Goal: Find specific page/section: Find specific page/section

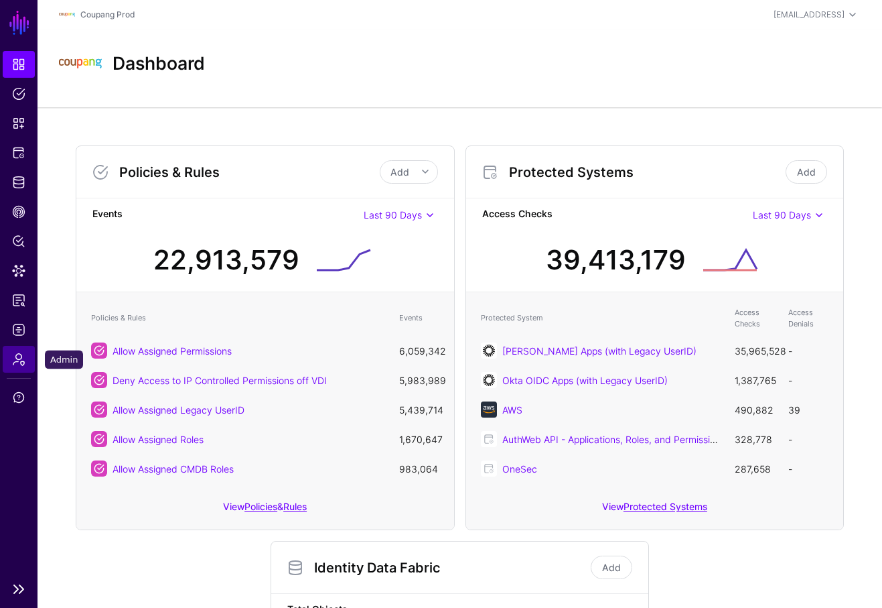
click at [17, 370] on link "Admin" at bounding box center [19, 359] width 32 height 27
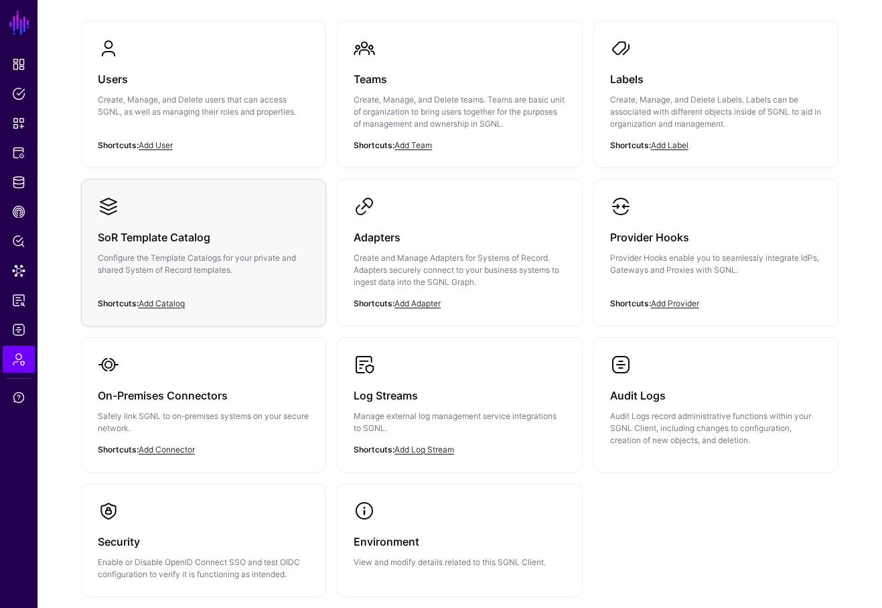
scroll to position [204, 0]
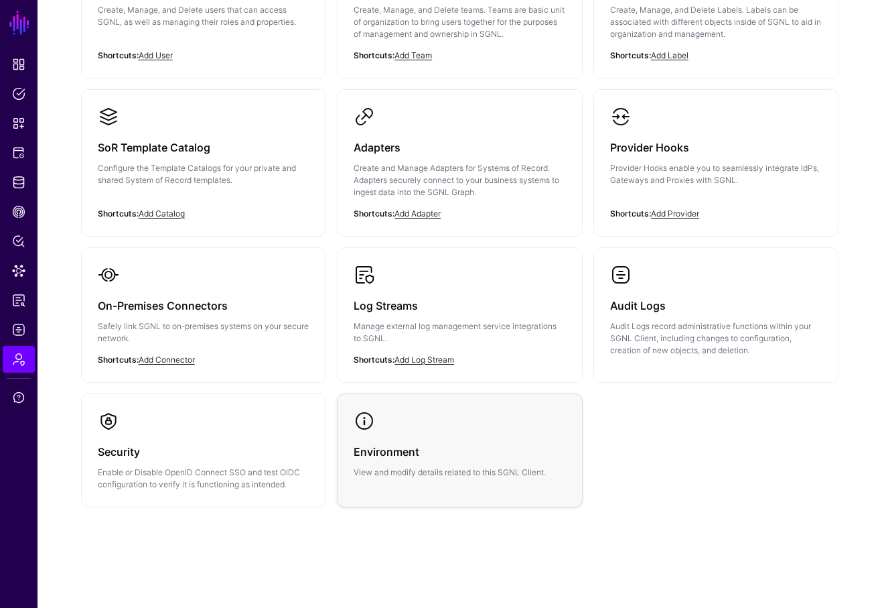
click at [421, 411] on link "Environment View and modify details related to this SGNL Client." at bounding box center [460, 444] width 245 height 100
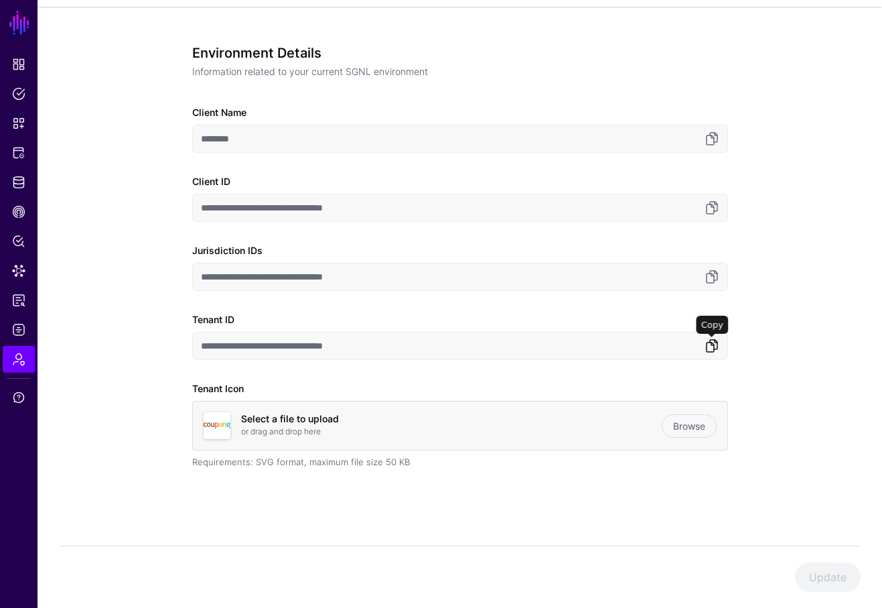
click at [715, 349] on link at bounding box center [712, 346] width 16 height 16
click at [5, 70] on link "Dashboard" at bounding box center [19, 64] width 32 height 27
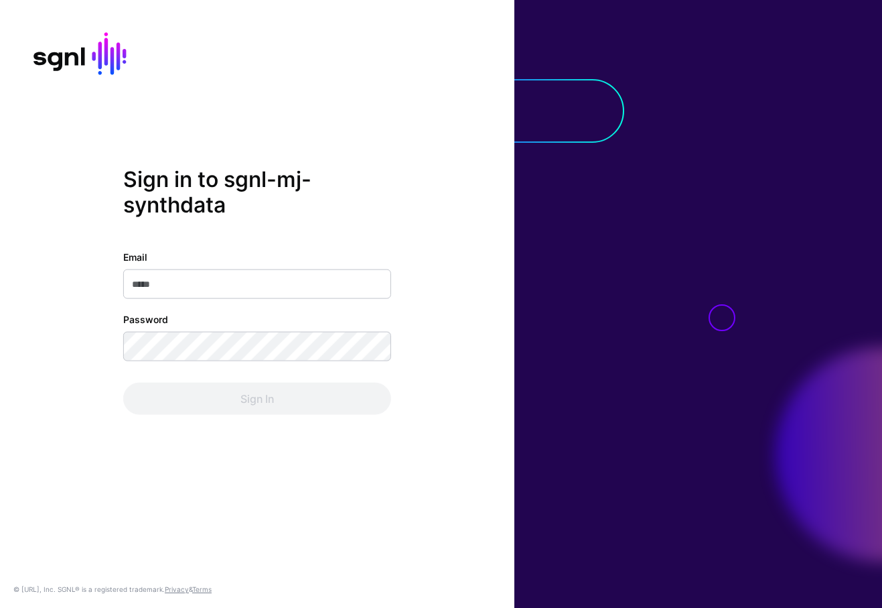
type input "**********"
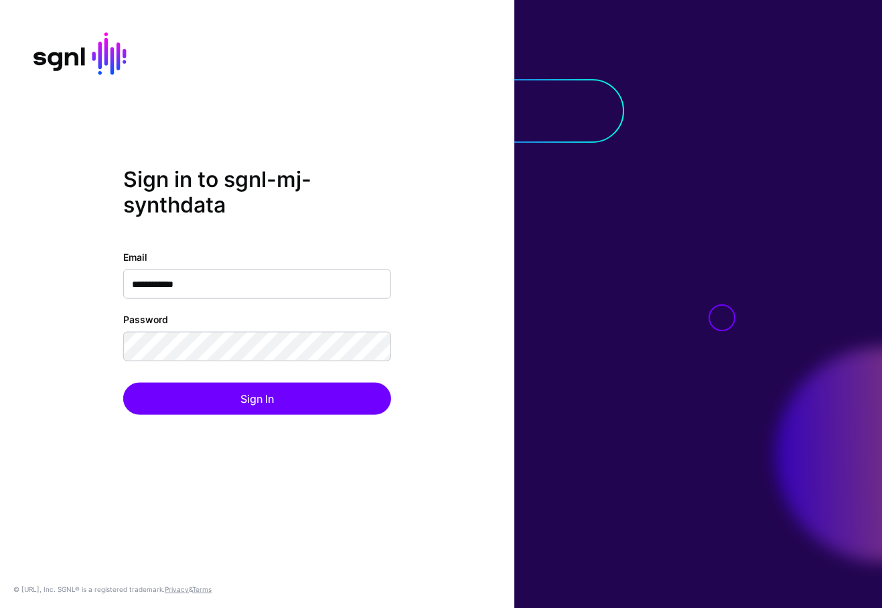
click at [279, 409] on div "Sign In" at bounding box center [257, 399] width 268 height 32
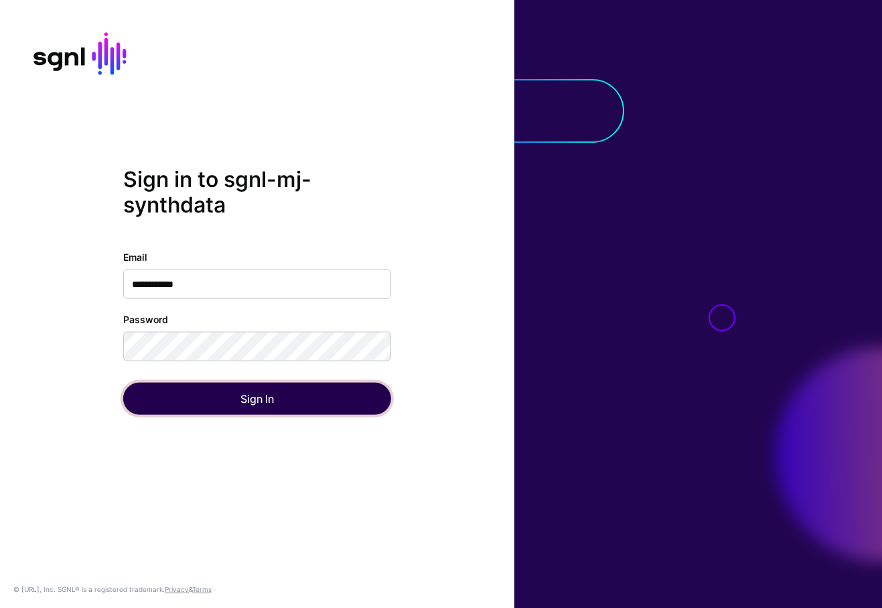
click at [279, 409] on button "Sign In" at bounding box center [257, 399] width 268 height 32
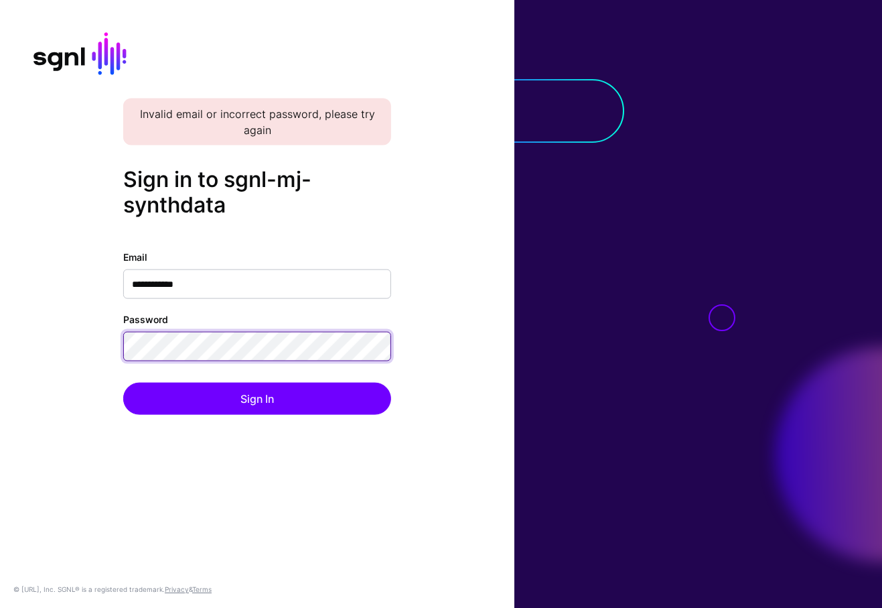
click at [123, 383] on button "Sign In" at bounding box center [257, 399] width 268 height 32
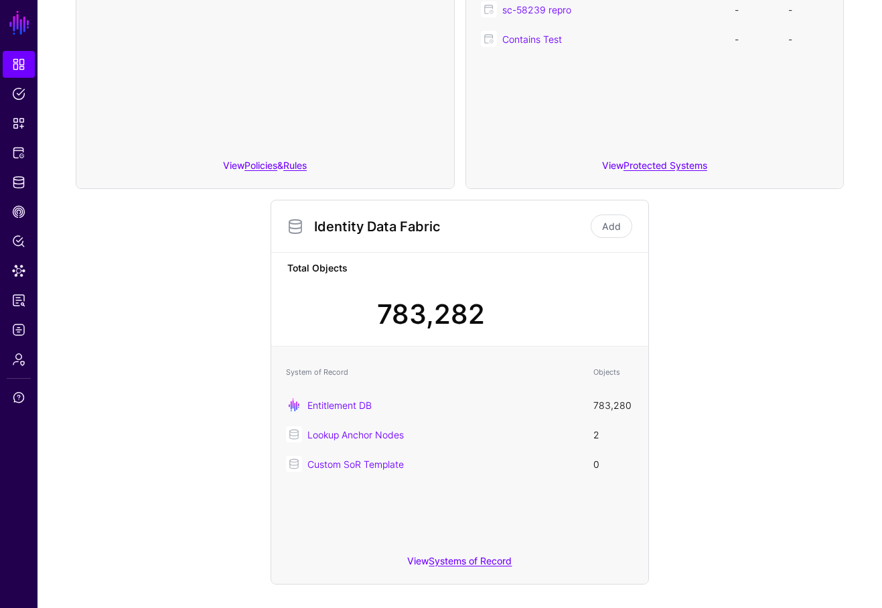
scroll to position [334, 0]
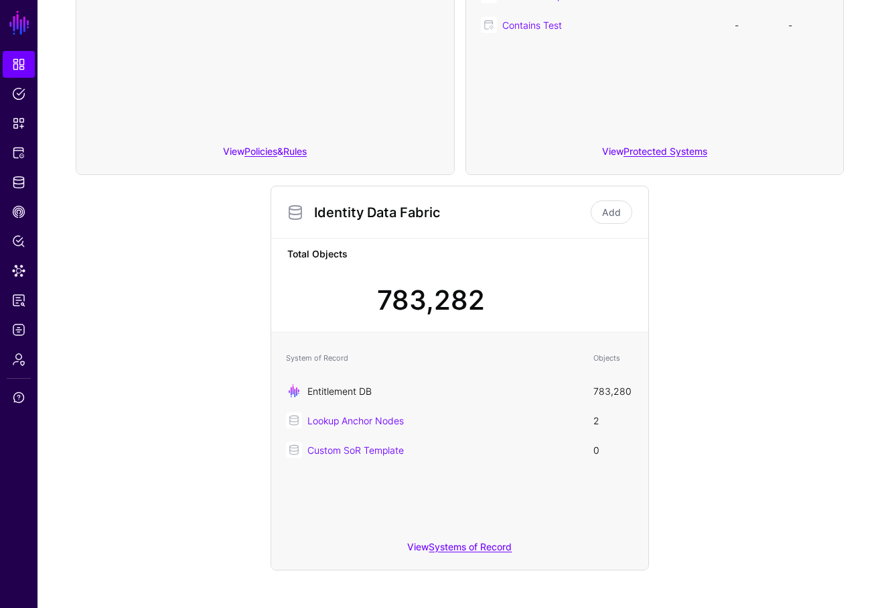
click at [344, 387] on link "Entitlement DB" at bounding box center [340, 390] width 64 height 11
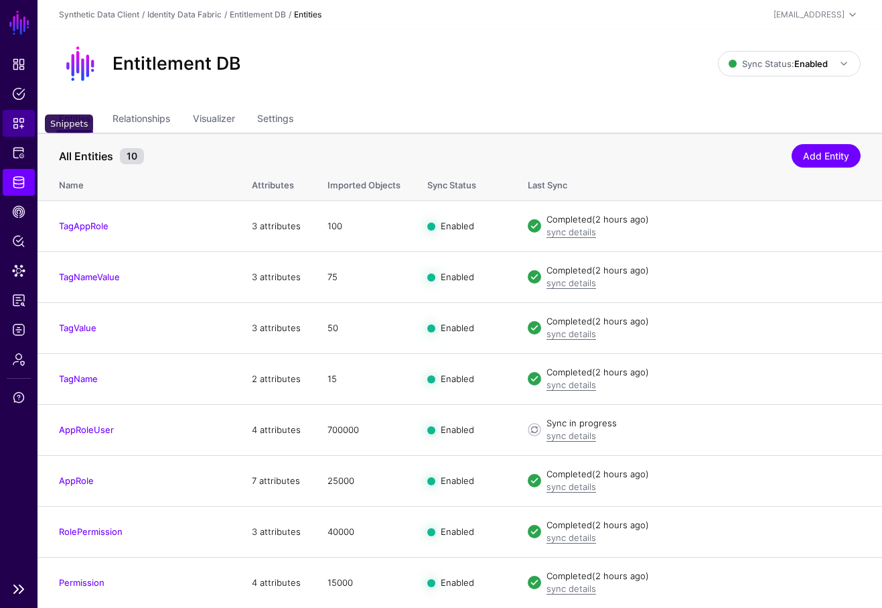
click at [23, 127] on span "Snippets" at bounding box center [18, 123] width 13 height 13
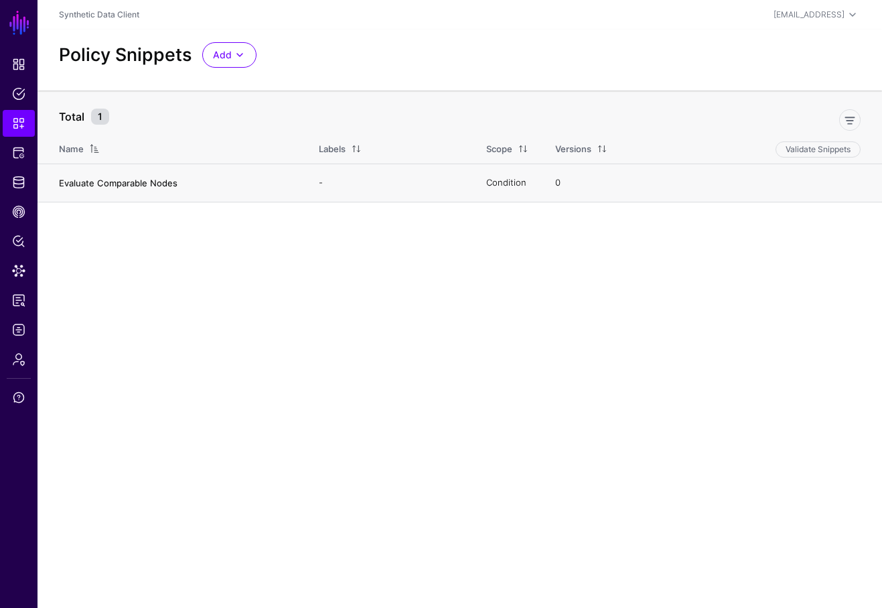
click at [79, 179] on link "Evaluate Comparable Nodes" at bounding box center [118, 183] width 119 height 11
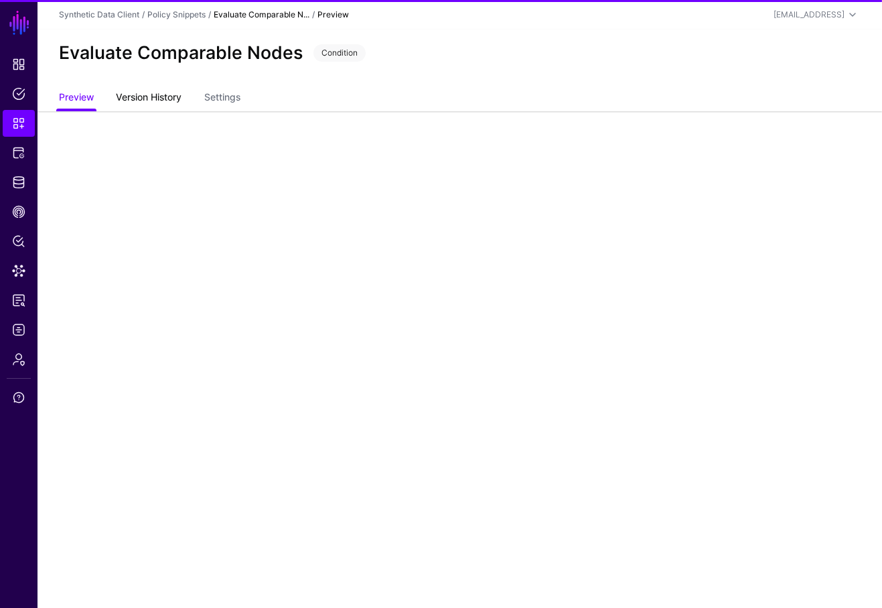
click at [152, 94] on link "Version History" at bounding box center [149, 98] width 66 height 25
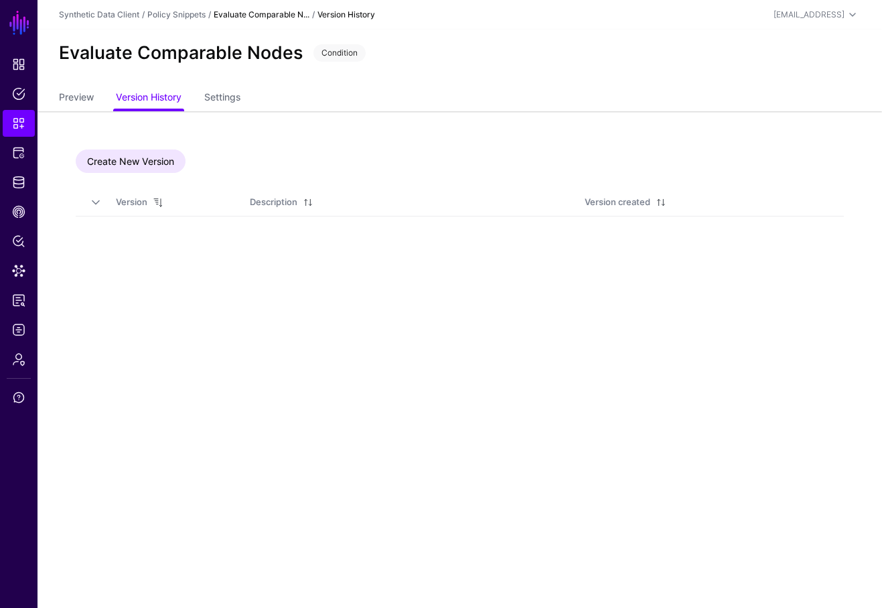
click at [80, 112] on div "Create New Version Version Description Version created" at bounding box center [460, 182] width 845 height 143
click at [80, 100] on link "Preview" at bounding box center [76, 98] width 35 height 25
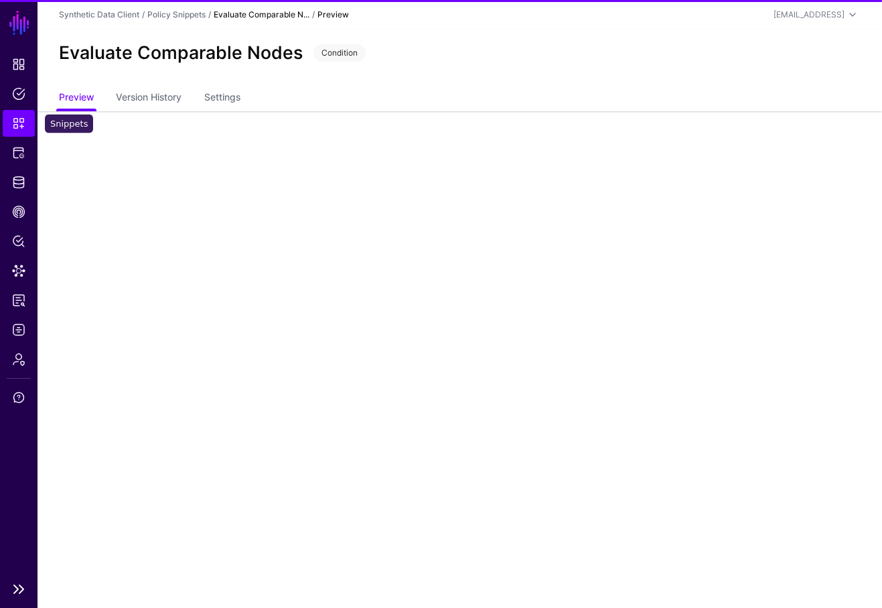
click at [25, 119] on span "Snippets" at bounding box center [18, 123] width 13 height 13
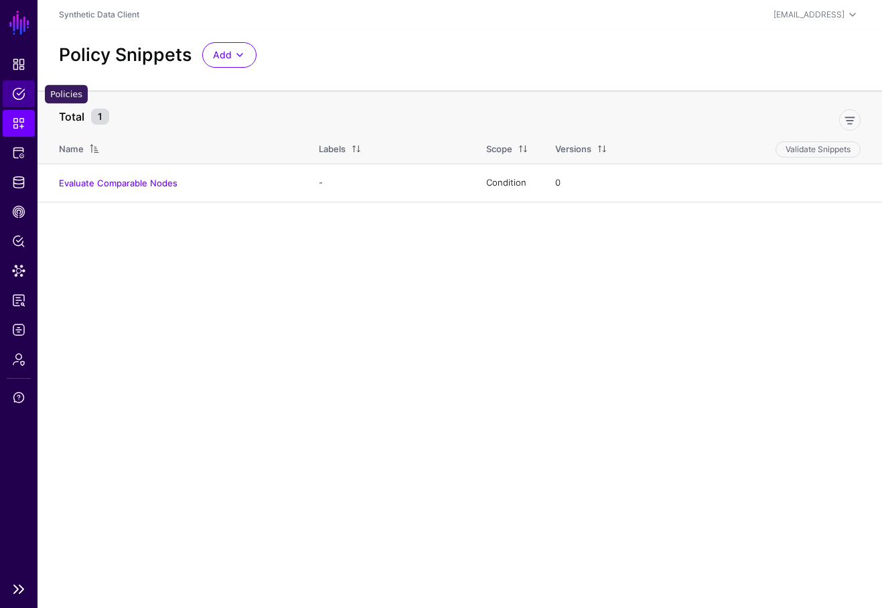
click at [19, 86] on link "Policies" at bounding box center [19, 93] width 32 height 27
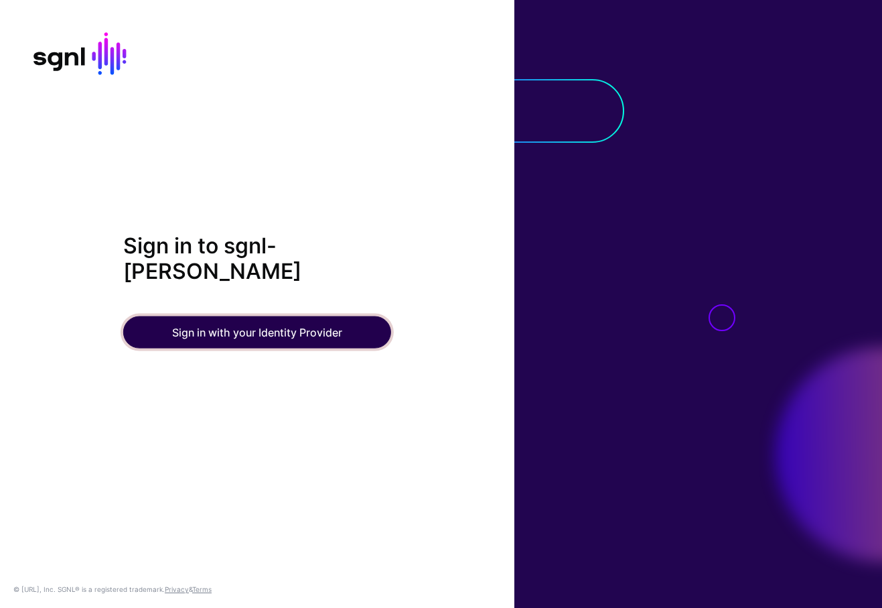
click at [245, 328] on button "Sign in with your Identity Provider" at bounding box center [257, 332] width 268 height 32
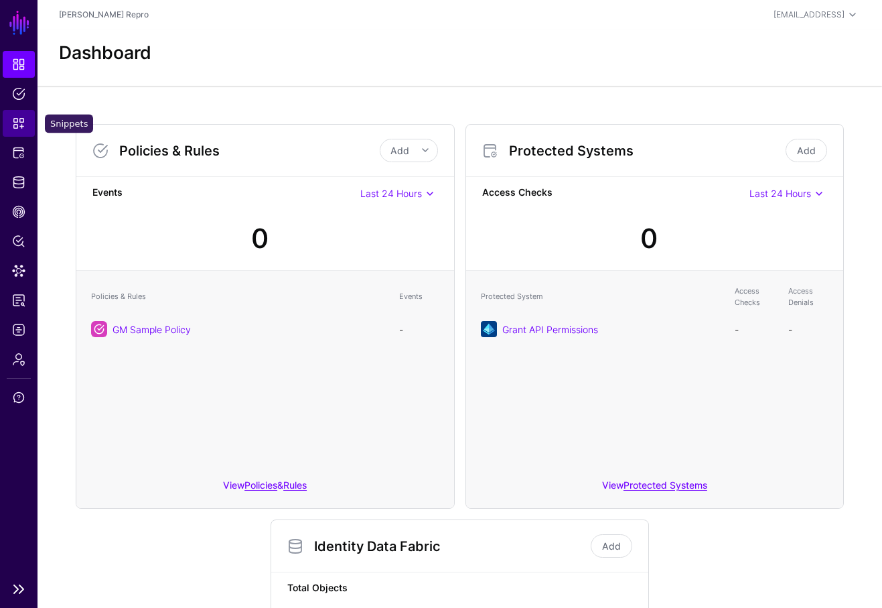
click at [23, 123] on span "Snippets" at bounding box center [18, 123] width 13 height 13
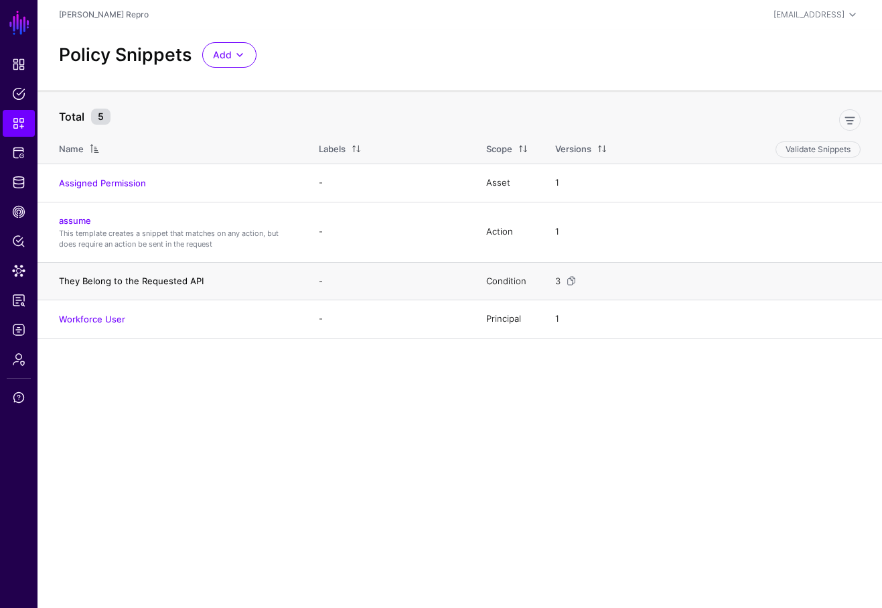
click at [89, 281] on link "They Belong to the Requested API" at bounding box center [131, 280] width 145 height 11
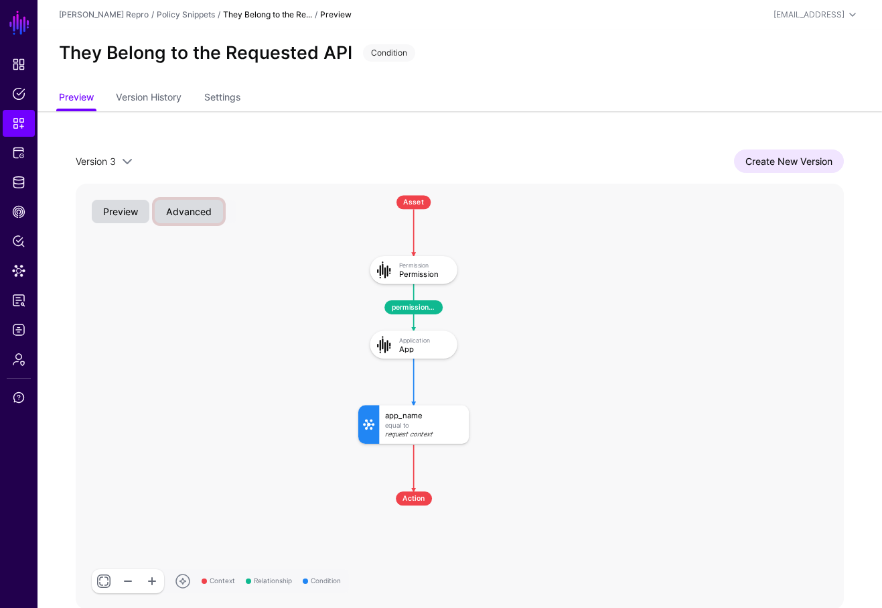
click at [198, 213] on button "Advanced" at bounding box center [189, 211] width 68 height 23
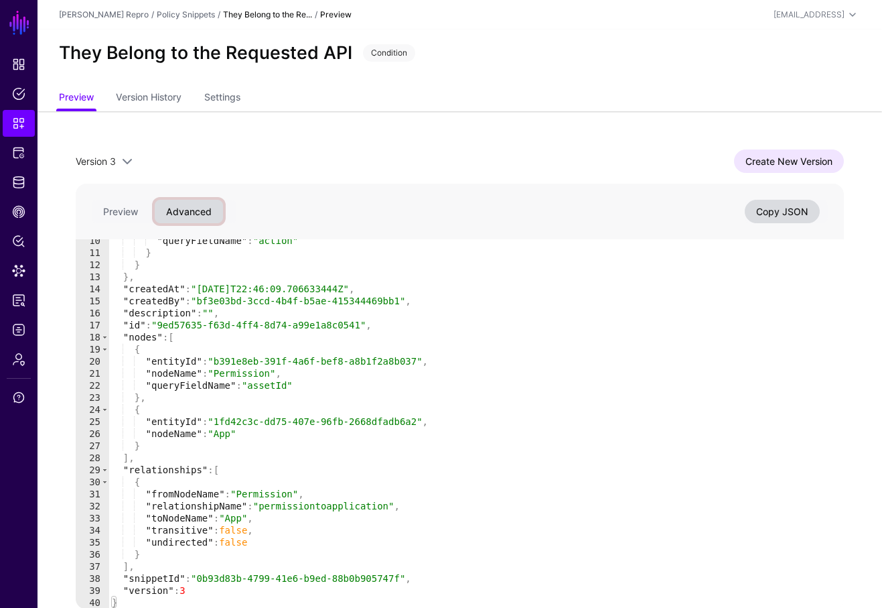
scroll to position [39, 0]
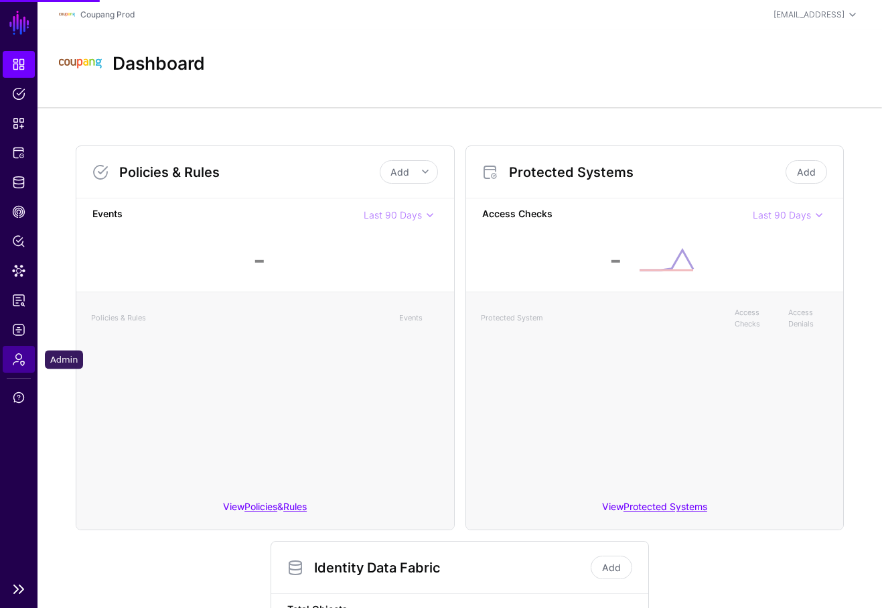
click at [21, 363] on span "Admin" at bounding box center [18, 358] width 13 height 13
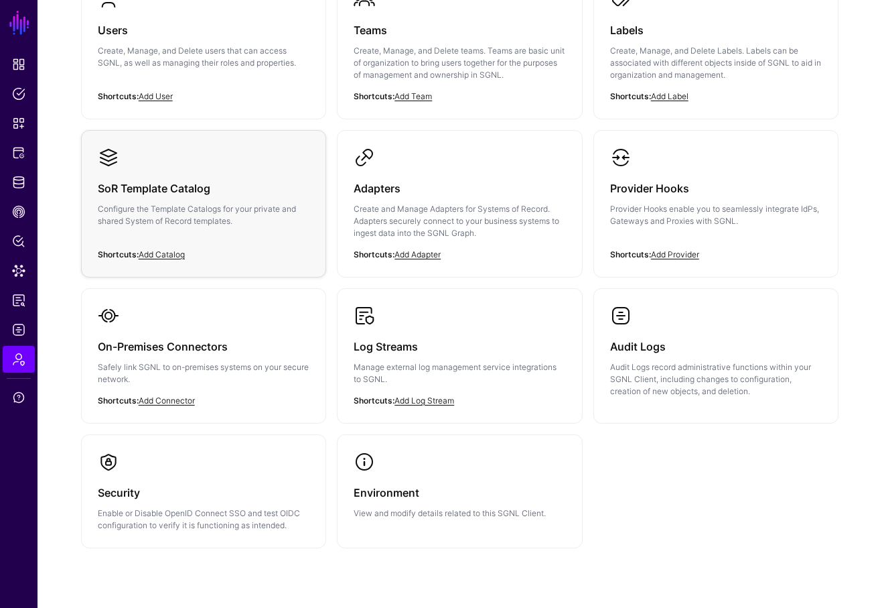
scroll to position [169, 0]
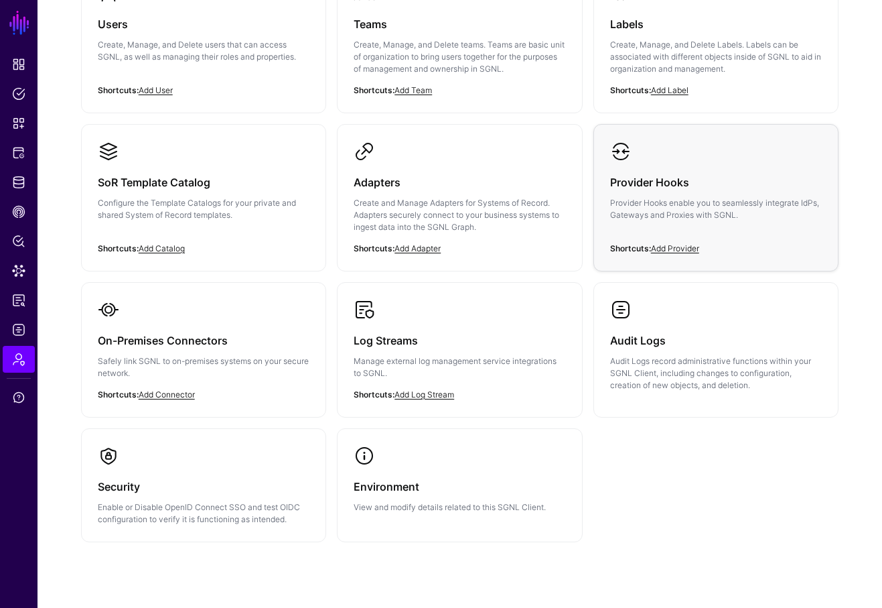
click at [679, 190] on h3 "Provider Hooks" at bounding box center [716, 182] width 212 height 19
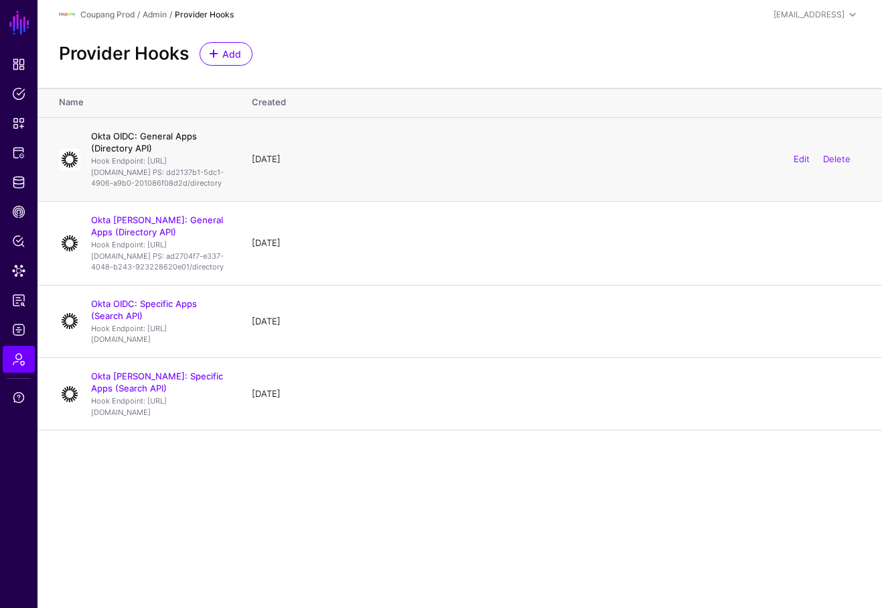
click at [169, 134] on link "Okta OIDC: General Apps (Directory API)" at bounding box center [144, 142] width 106 height 23
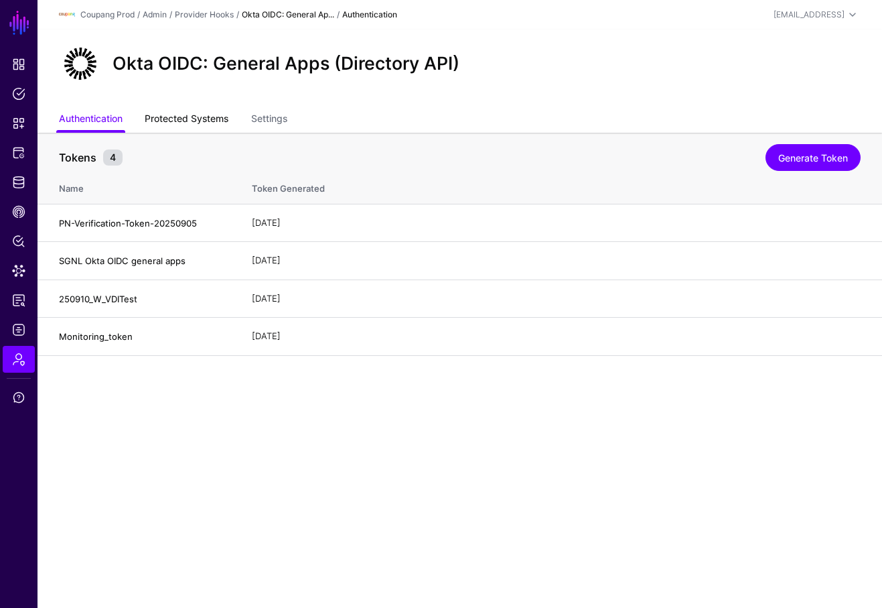
click at [182, 111] on link "Protected Systems" at bounding box center [187, 119] width 84 height 25
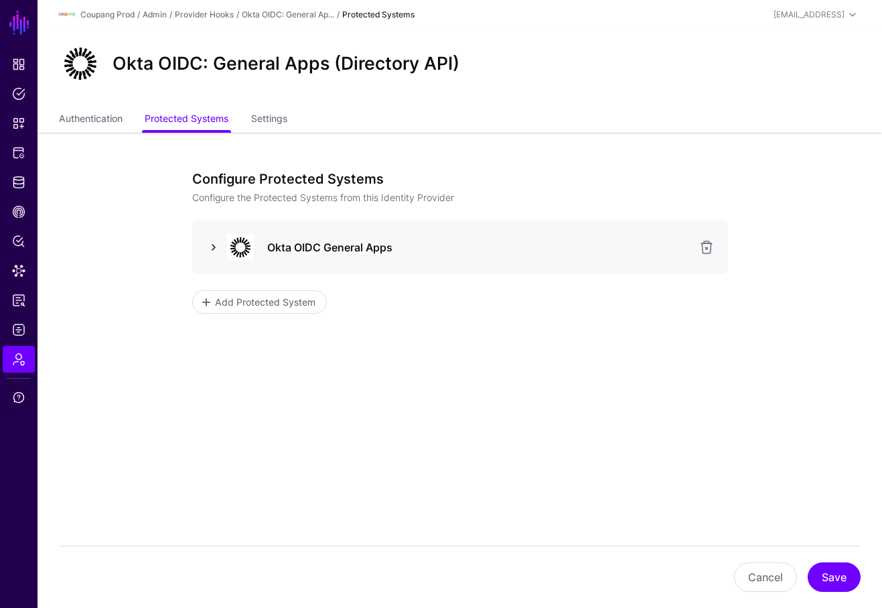
click at [208, 242] on link at bounding box center [214, 247] width 16 height 16
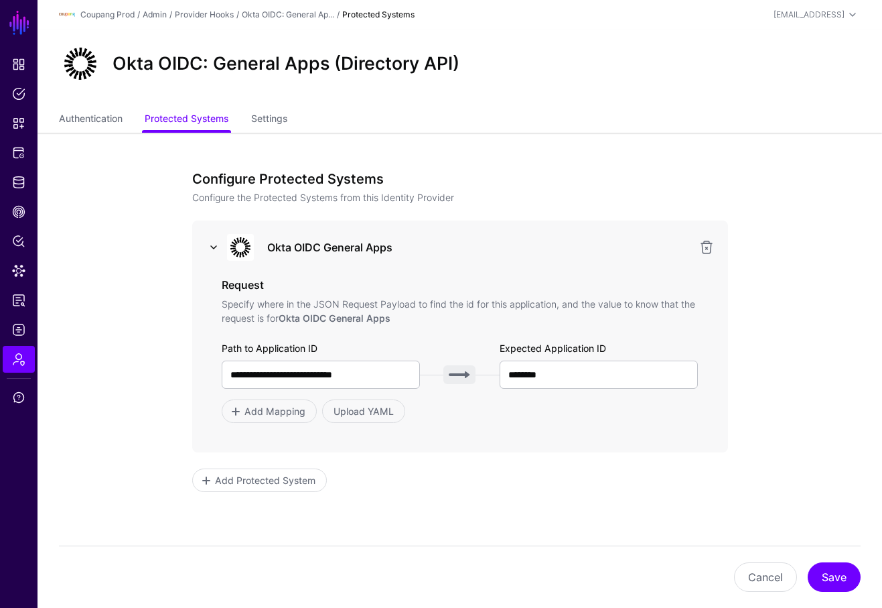
click at [208, 242] on link at bounding box center [214, 247] width 16 height 16
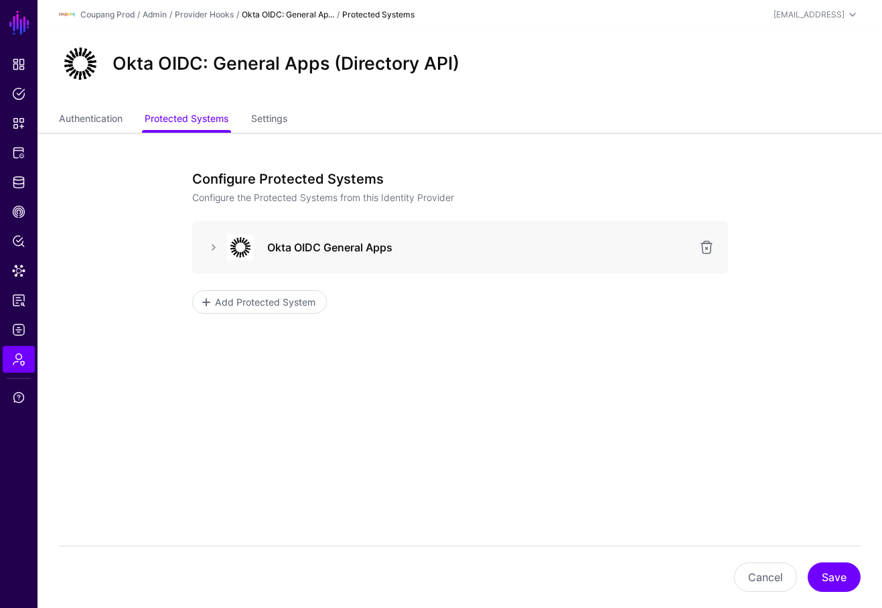
click at [261, 15] on link "Okta OIDC: General Ap..." at bounding box center [288, 14] width 92 height 10
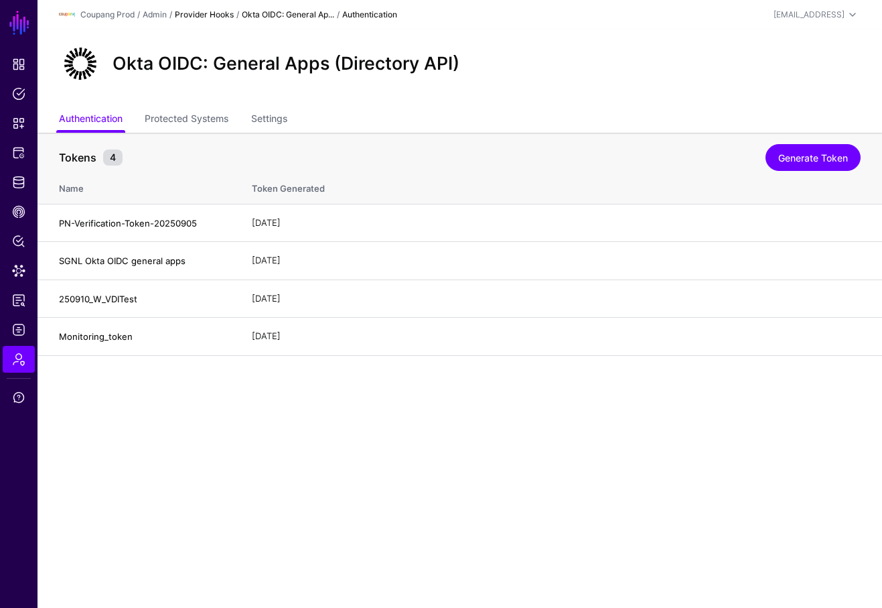
click at [220, 17] on link "Provider Hooks" at bounding box center [204, 14] width 59 height 10
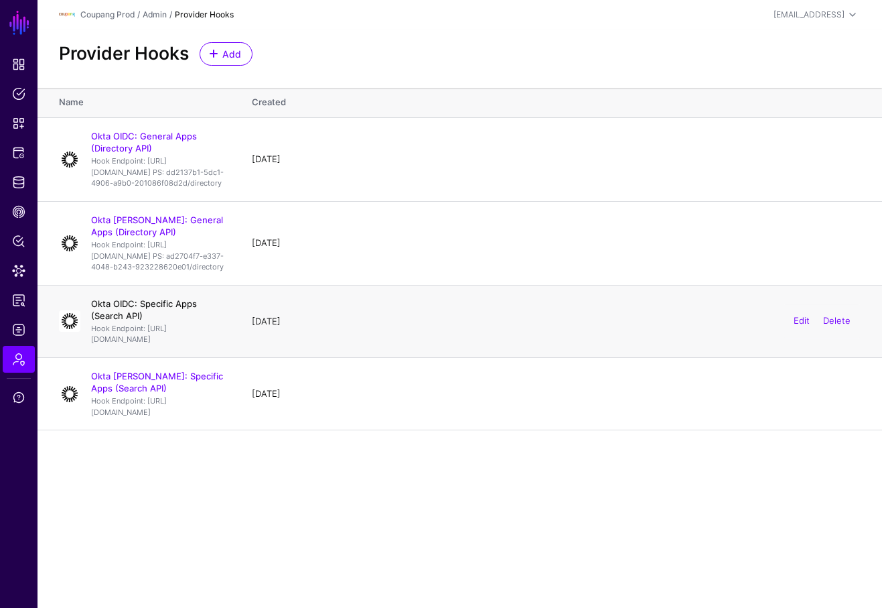
click at [194, 321] on link "Okta OIDC: Specific Apps (Search API)" at bounding box center [144, 309] width 106 height 23
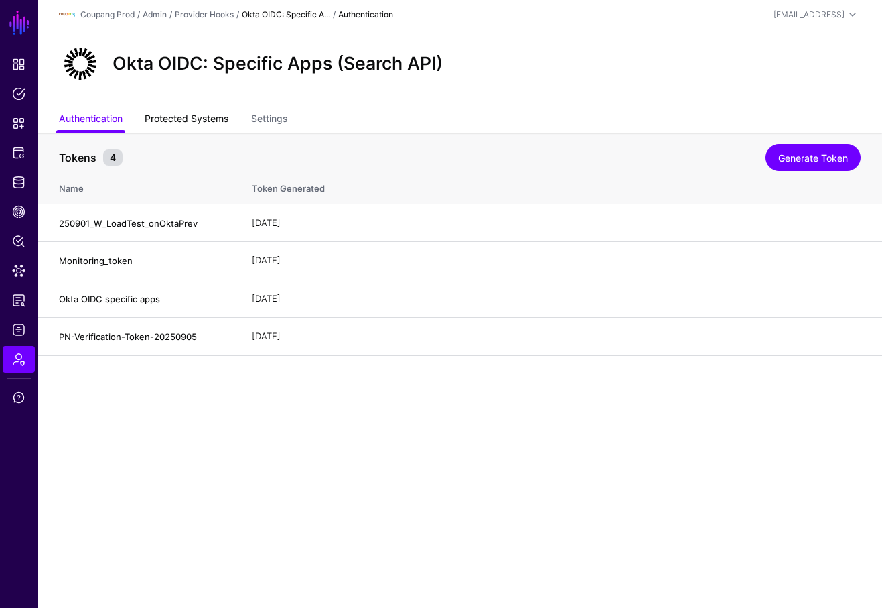
click at [198, 119] on link "Protected Systems" at bounding box center [187, 119] width 84 height 25
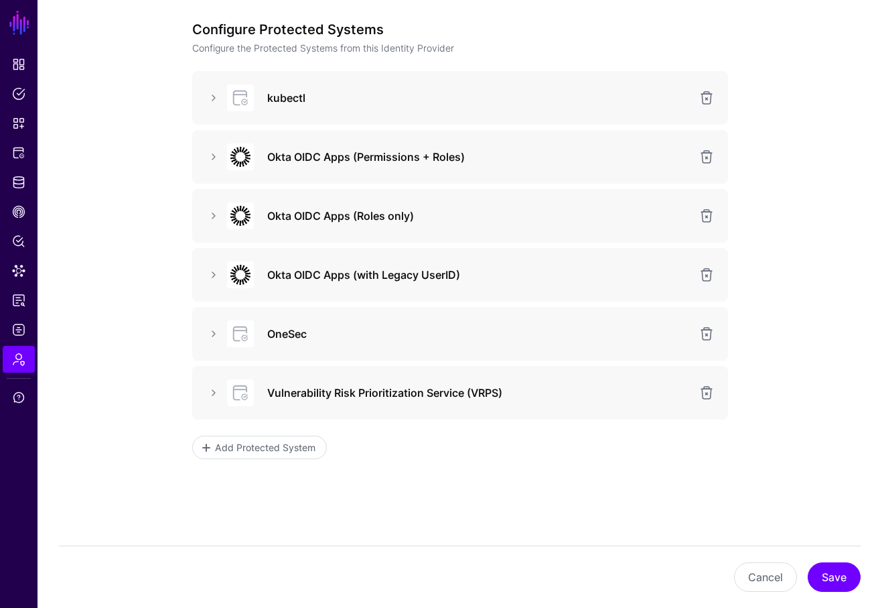
scroll to position [183, 0]
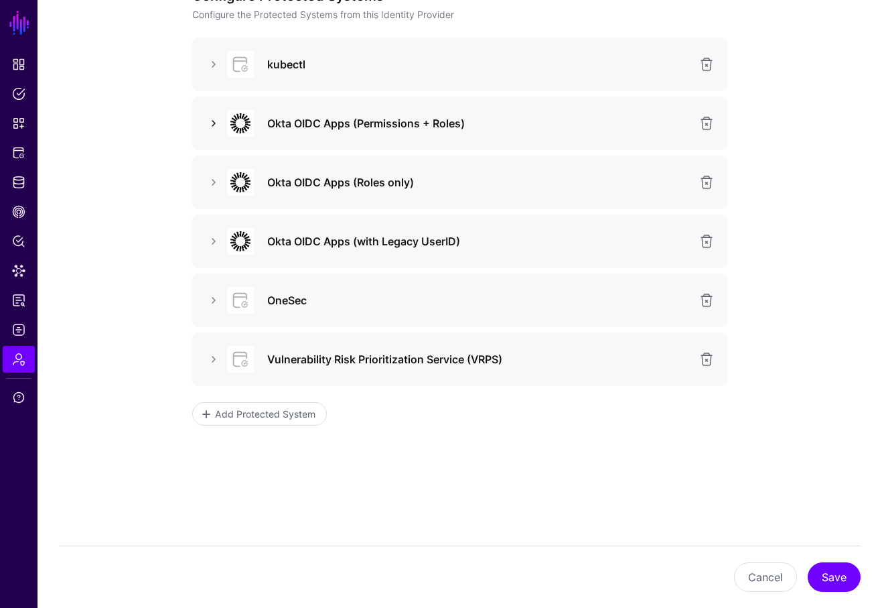
click at [216, 122] on link at bounding box center [214, 123] width 16 height 16
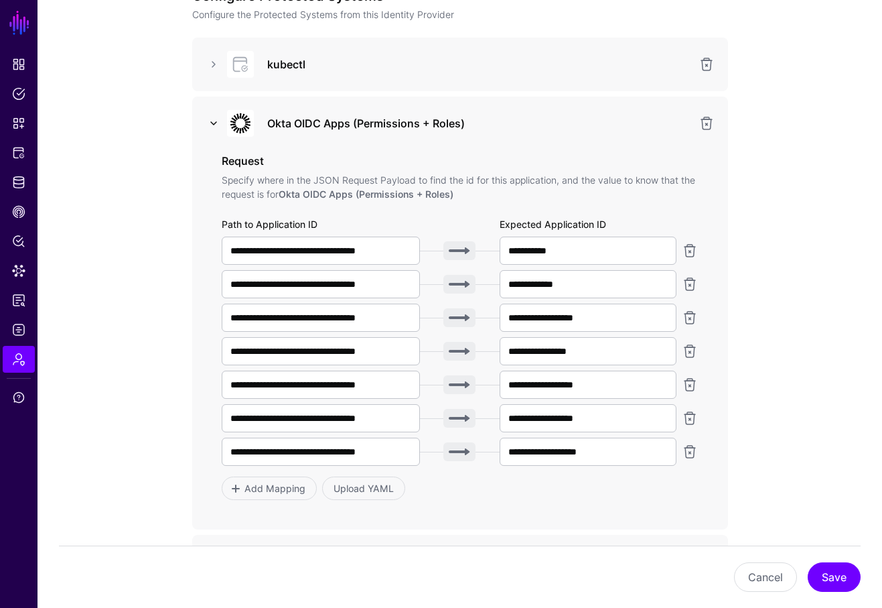
click at [217, 121] on link at bounding box center [214, 123] width 16 height 16
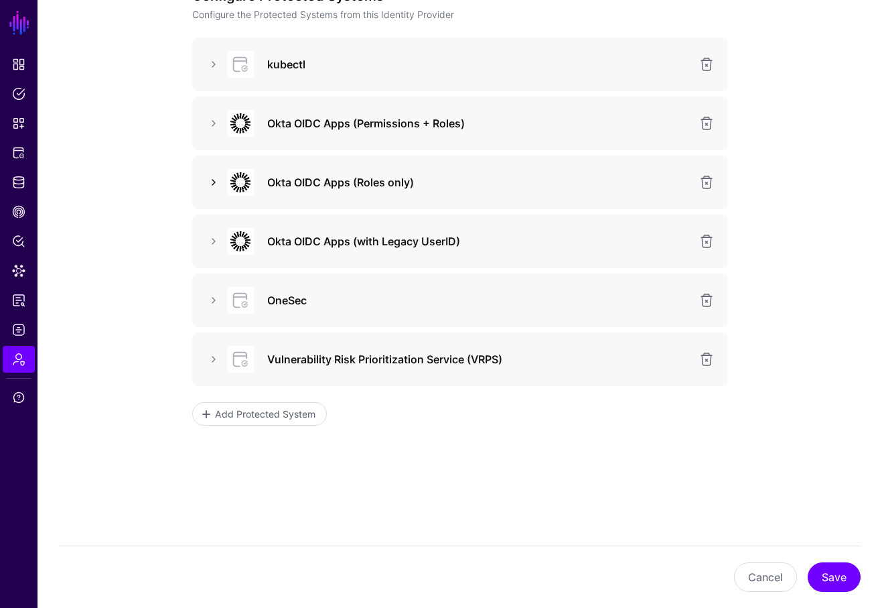
click at [213, 181] on link at bounding box center [214, 182] width 16 height 16
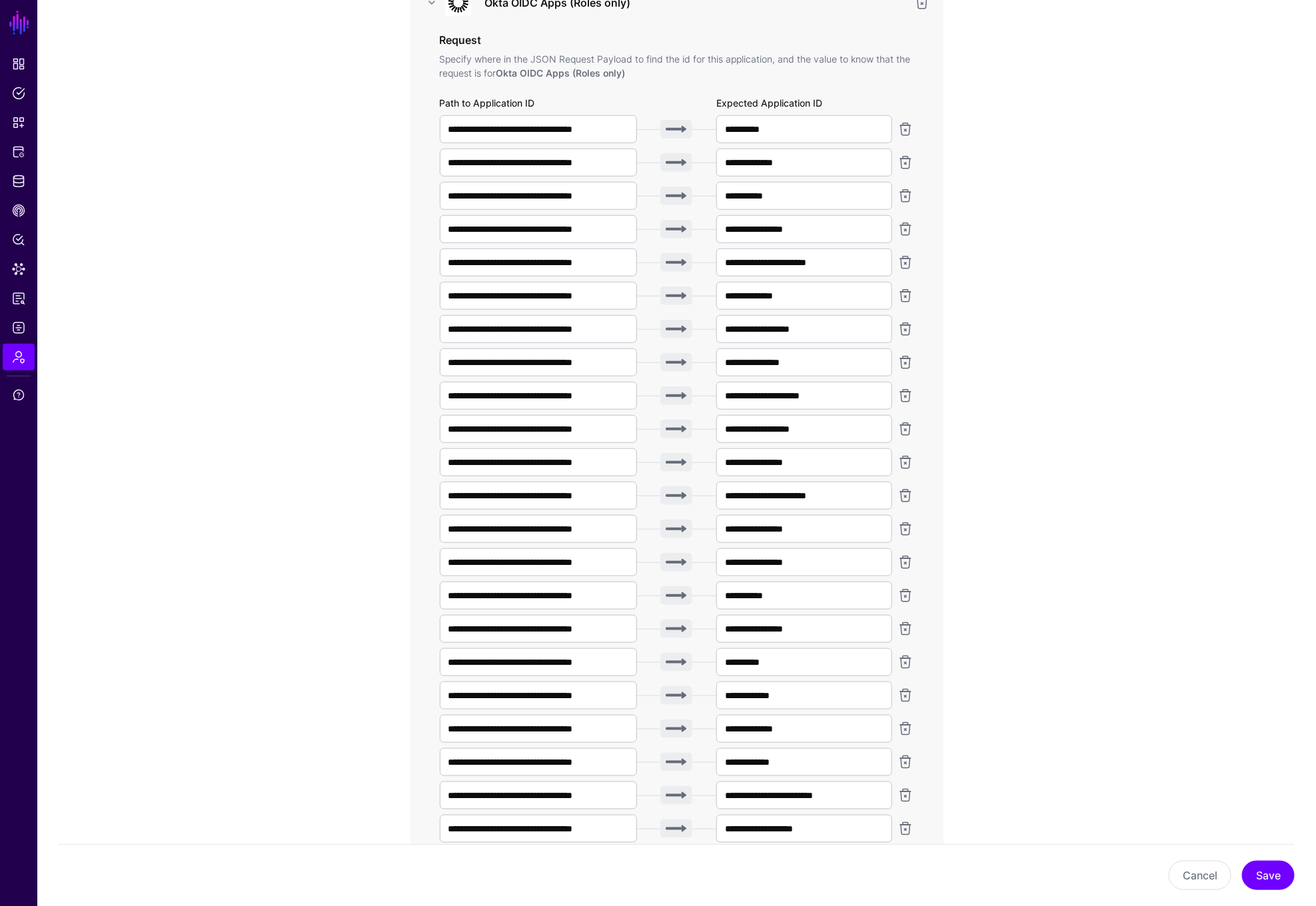
scroll to position [354, 0]
